Goal: Task Accomplishment & Management: Manage account settings

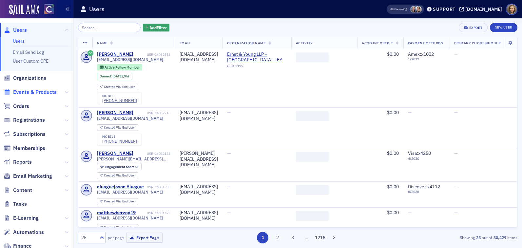
click at [31, 93] on span "Events & Products" at bounding box center [35, 92] width 44 height 7
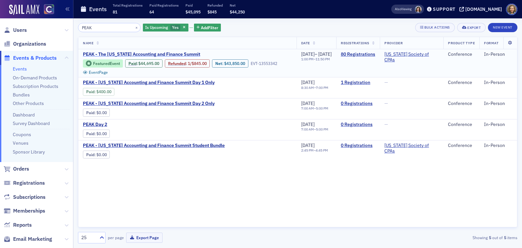
type input "PEAK"
click at [181, 55] on span "PEAK - The [US_STATE] Accounting and Finance Summit" at bounding box center [141, 54] width 117 height 6
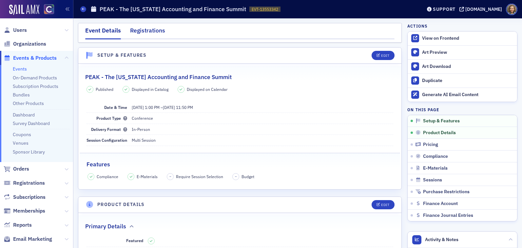
click at [148, 35] on div "Registrations" at bounding box center [147, 32] width 35 height 12
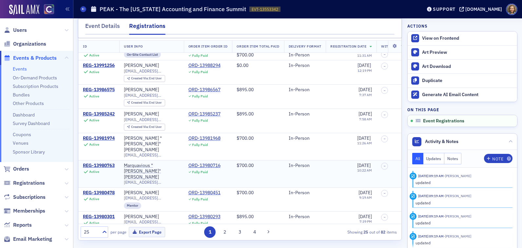
scroll to position [40, 0]
click at [223, 230] on button "2" at bounding box center [224, 231] width 11 height 11
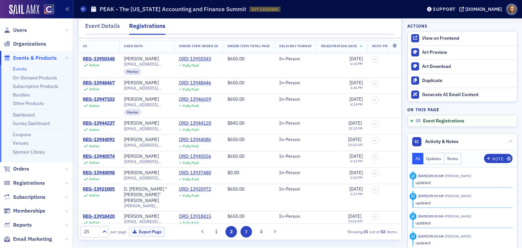
click at [246, 230] on button "3" at bounding box center [246, 231] width 11 height 11
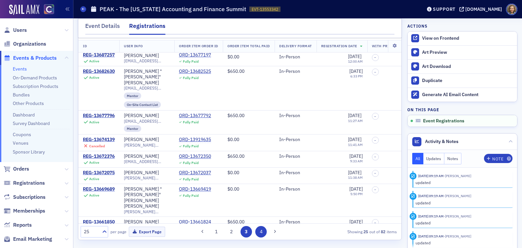
click at [259, 232] on button "4" at bounding box center [261, 231] width 11 height 11
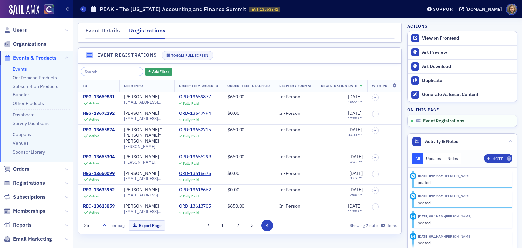
scroll to position [0, 0]
